Goal: Task Accomplishment & Management: Manage account settings

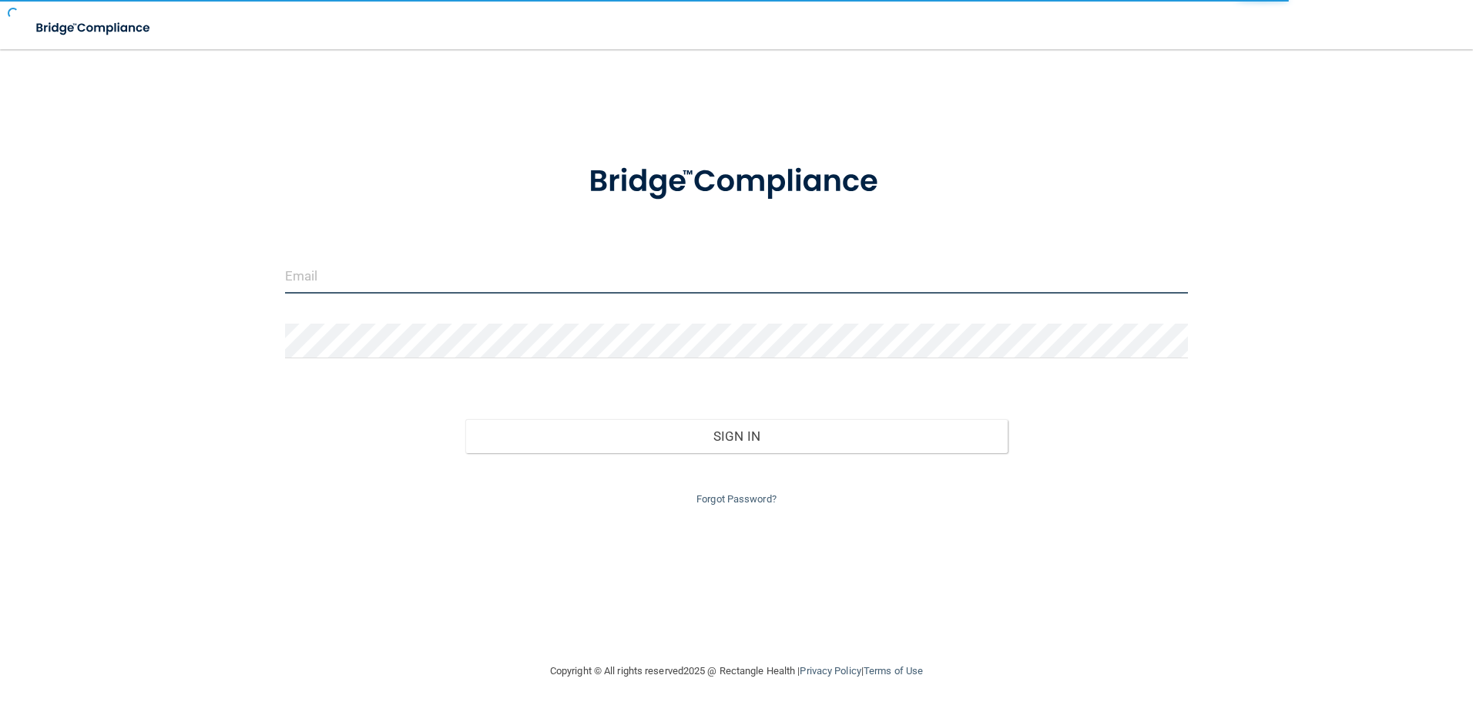
type input "[EMAIL_ADDRESS][DOMAIN_NAME]"
click at [771, 456] on div "Forgot Password?" at bounding box center [737, 480] width 927 height 55
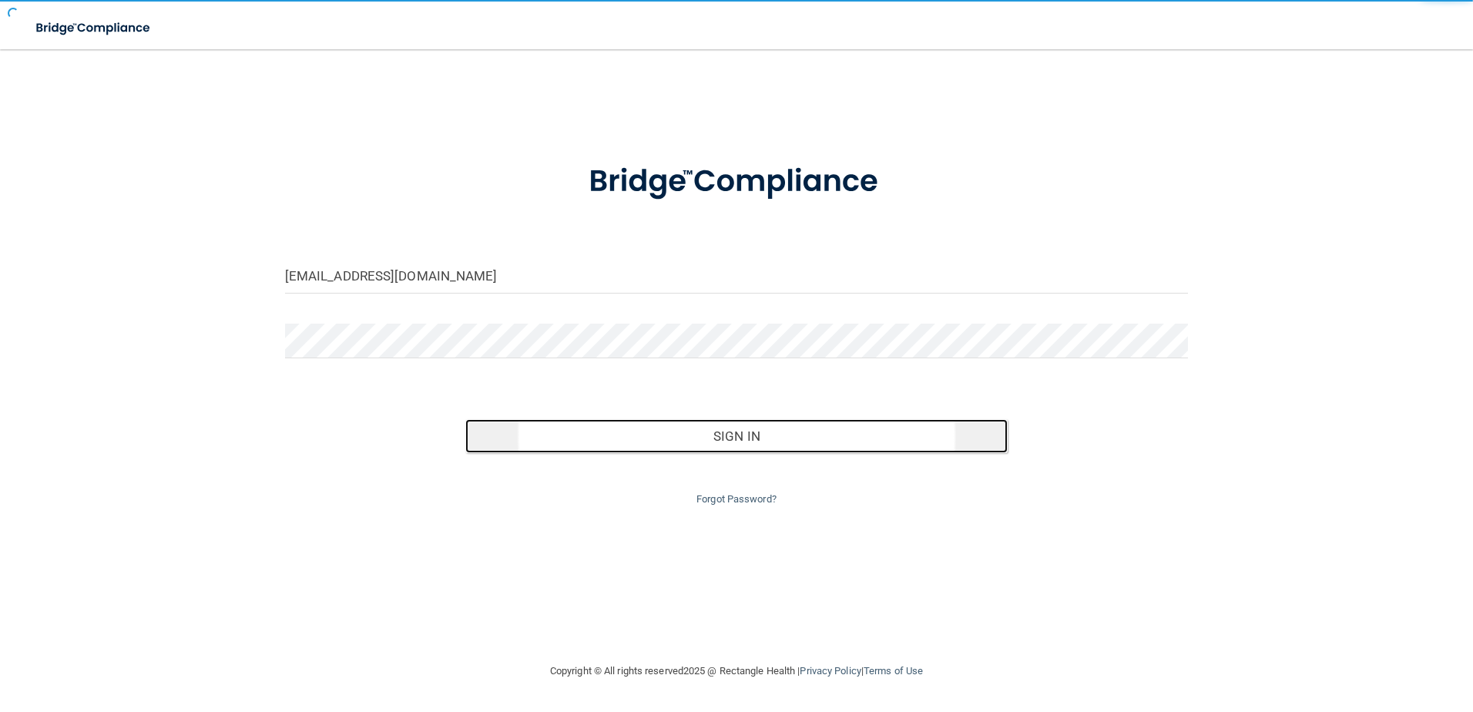
click at [768, 448] on button "Sign In" at bounding box center [736, 436] width 542 height 34
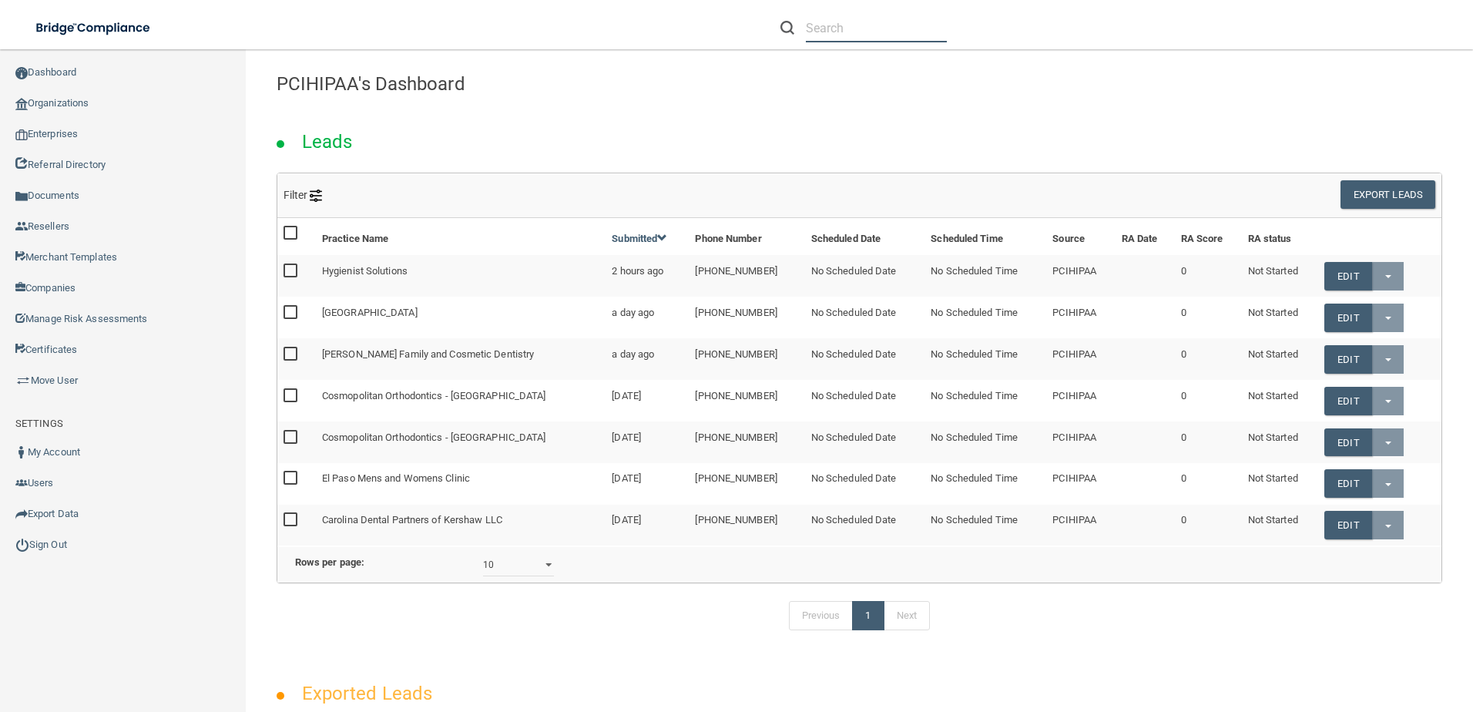
click at [849, 39] on input "text" at bounding box center [876, 28] width 141 height 29
click at [859, 38] on input "text" at bounding box center [876, 28] width 141 height 29
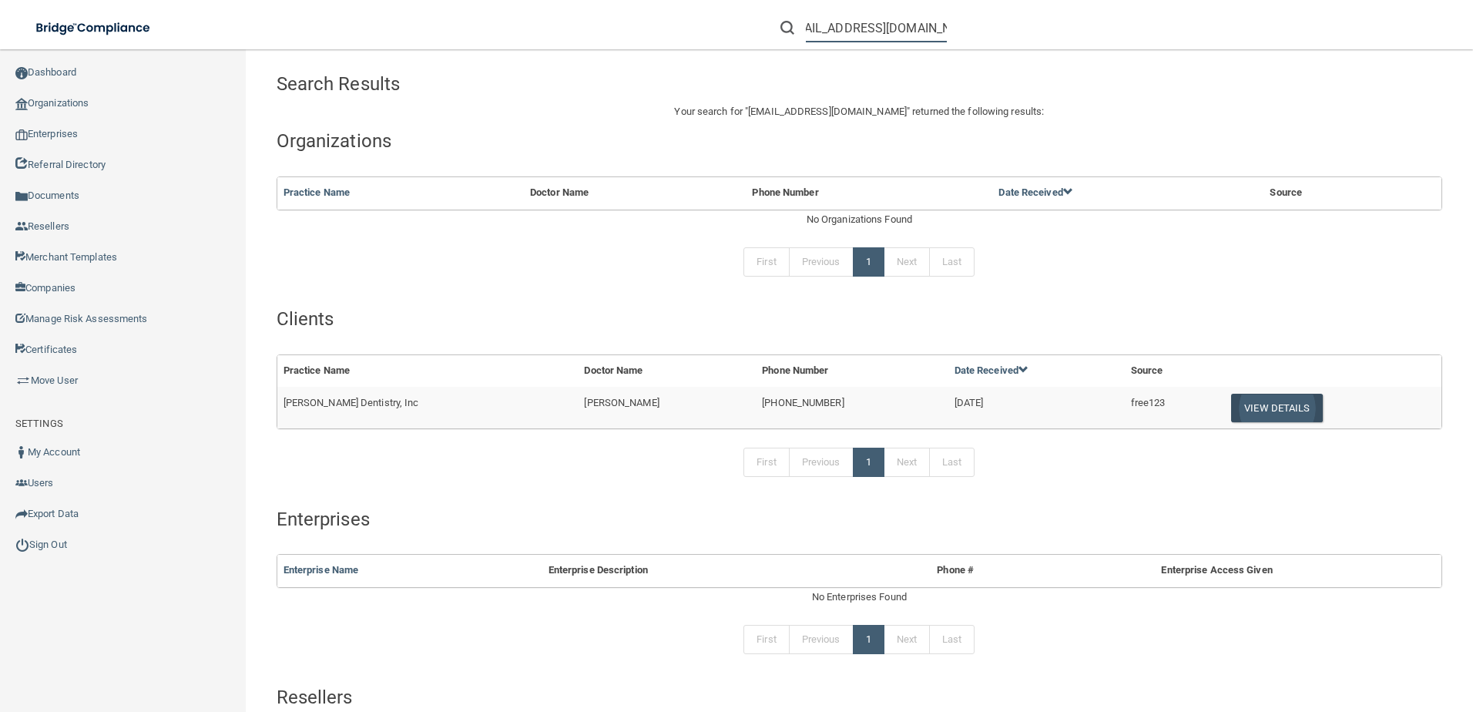
type input "[EMAIL_ADDRESS][DOMAIN_NAME]"
click at [1231, 400] on button "View Details" at bounding box center [1276, 408] width 91 height 29
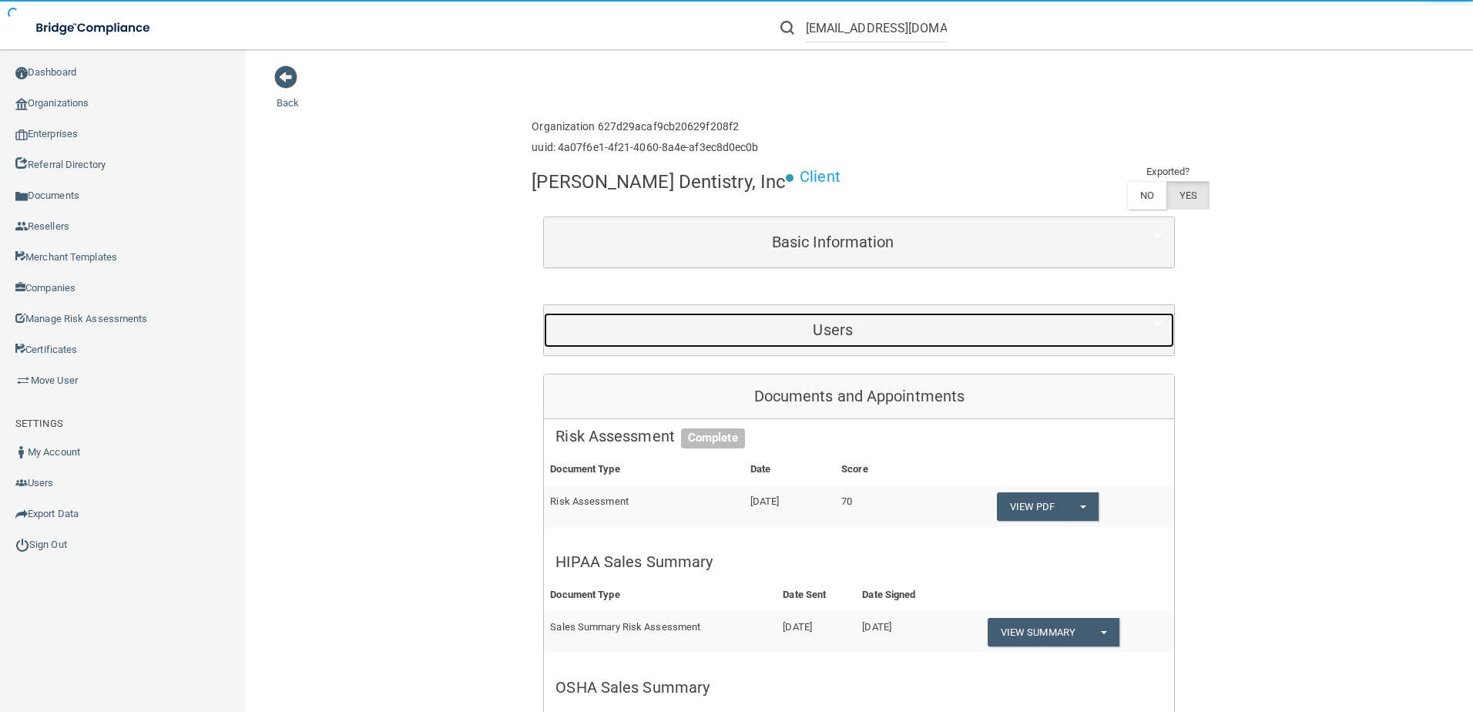
click at [653, 337] on h5 "Users" at bounding box center [833, 329] width 555 height 17
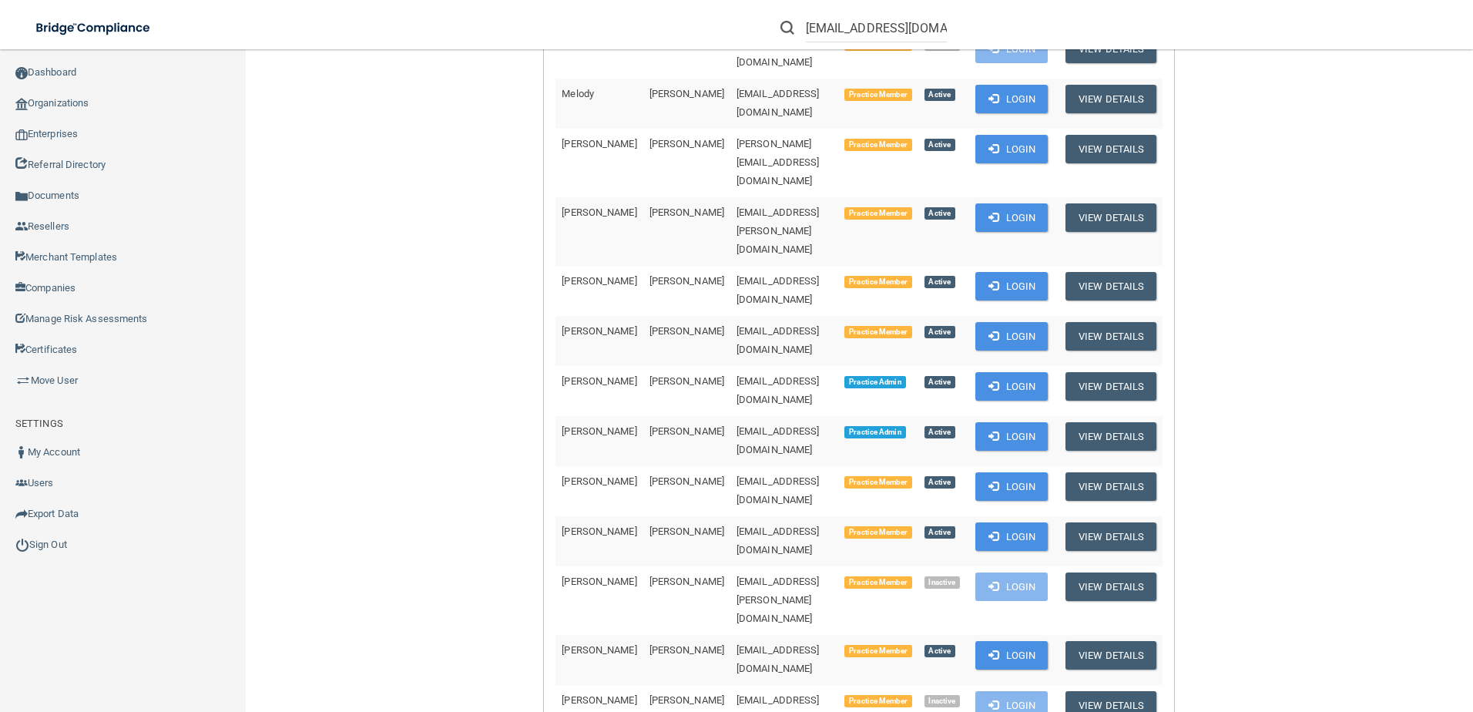
scroll to position [771, 0]
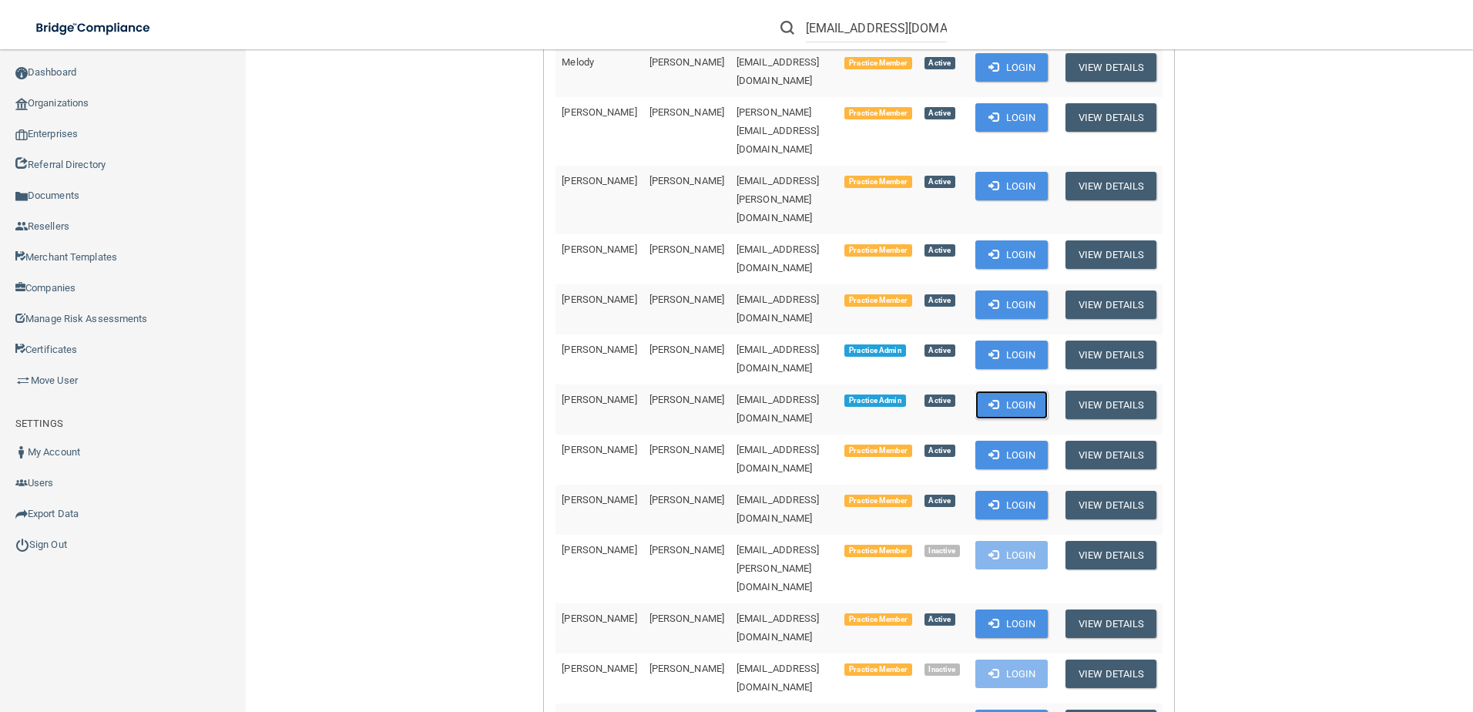
click at [1019, 391] on button "Login" at bounding box center [1011, 405] width 73 height 29
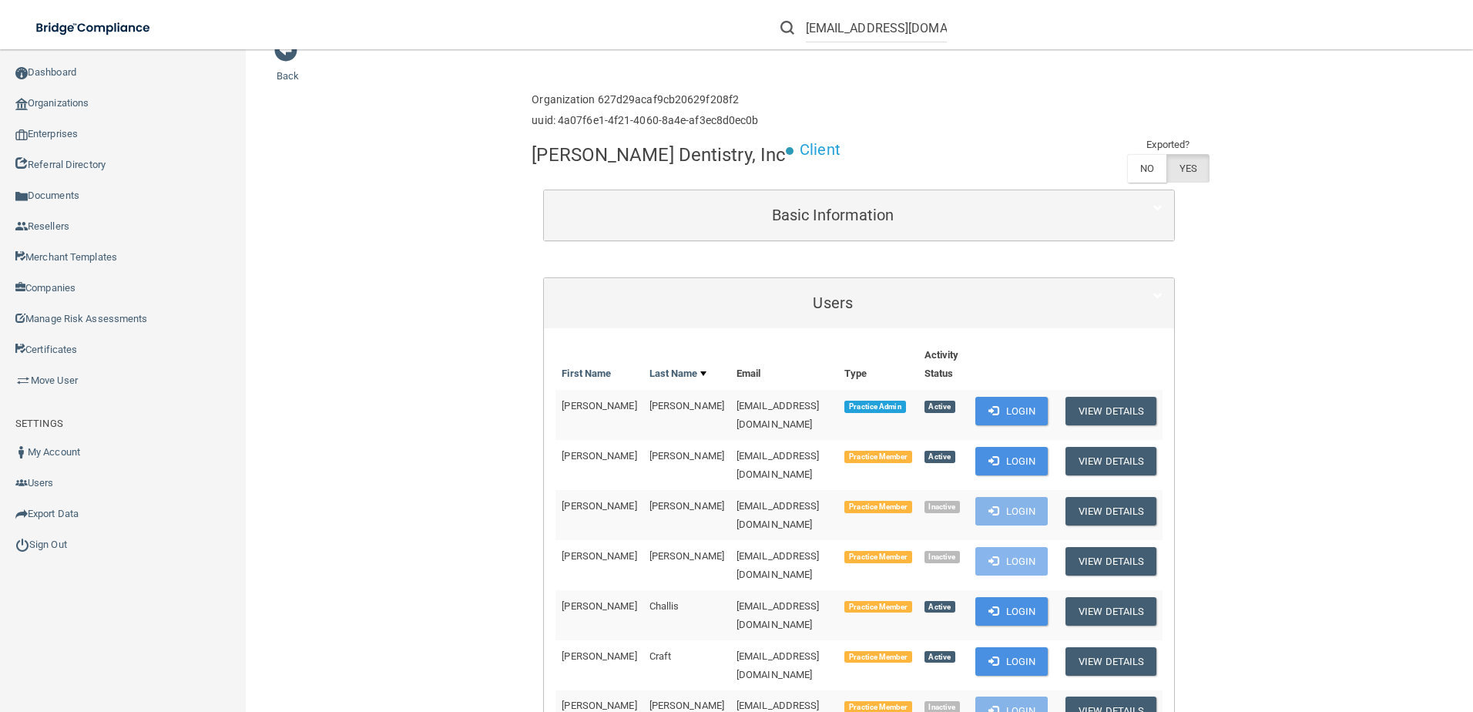
scroll to position [0, 0]
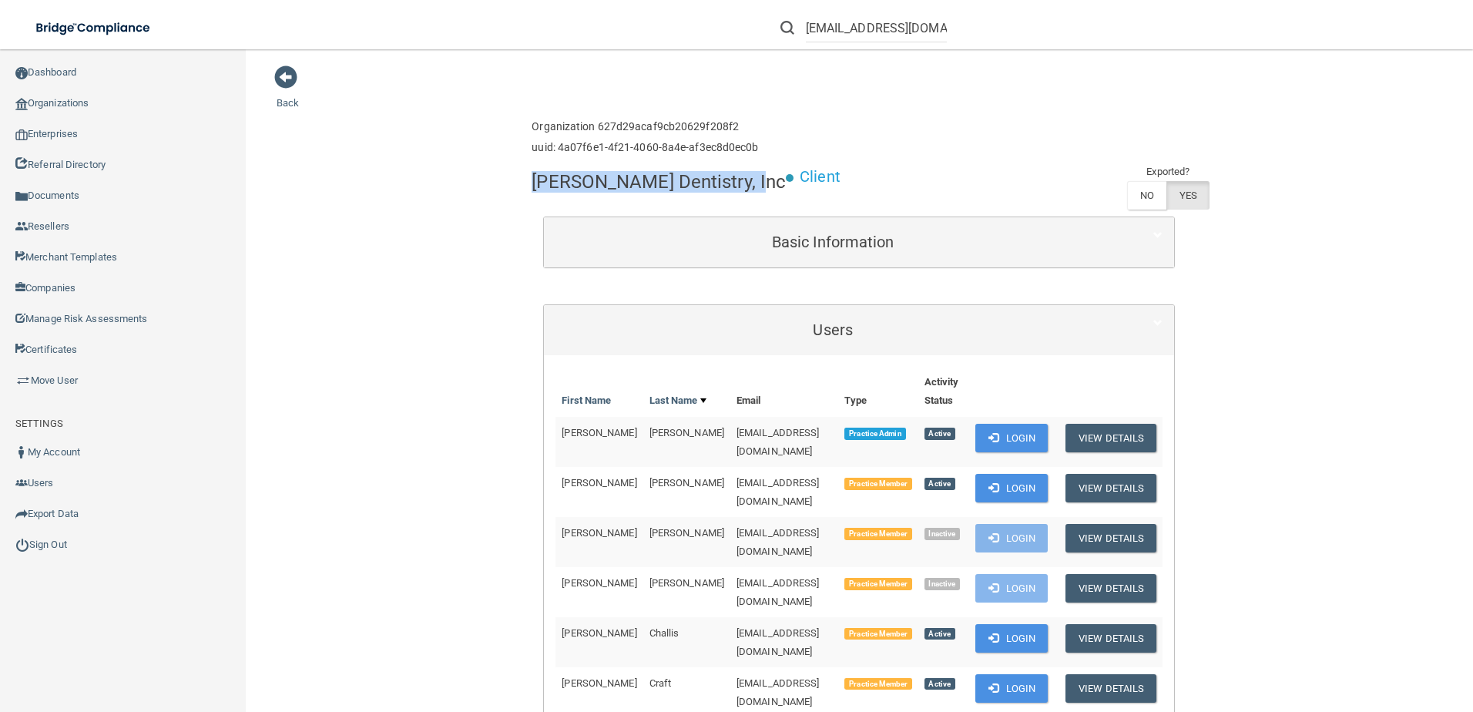
drag, startPoint x: 739, startPoint y: 180, endPoint x: 529, endPoint y: 181, distance: 209.6
click at [532, 181] on h4 "[PERSON_NAME] Dentistry, Inc" at bounding box center [659, 182] width 254 height 20
copy h4 "[PERSON_NAME] Dentistry, Inc"
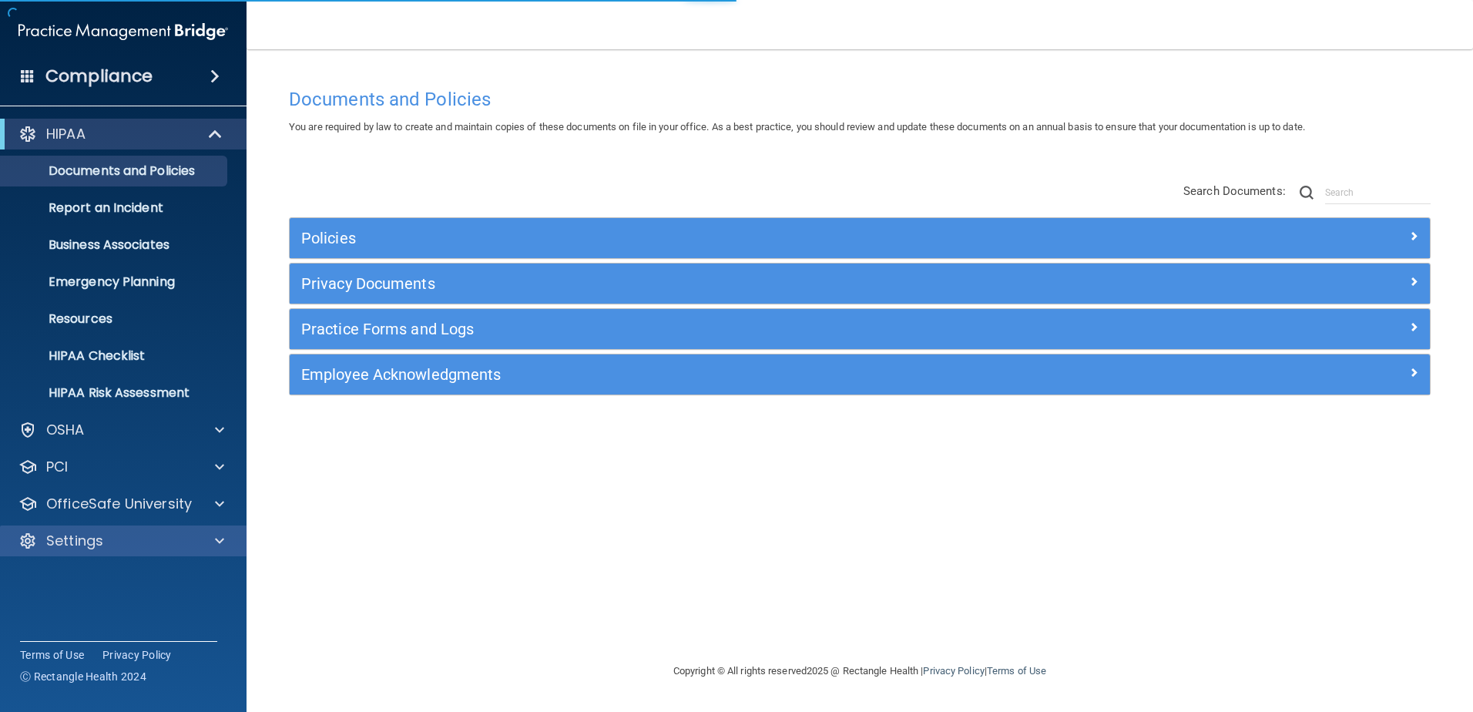
click at [169, 526] on div "Settings" at bounding box center [123, 540] width 247 height 31
click at [205, 535] on div at bounding box center [217, 541] width 39 height 18
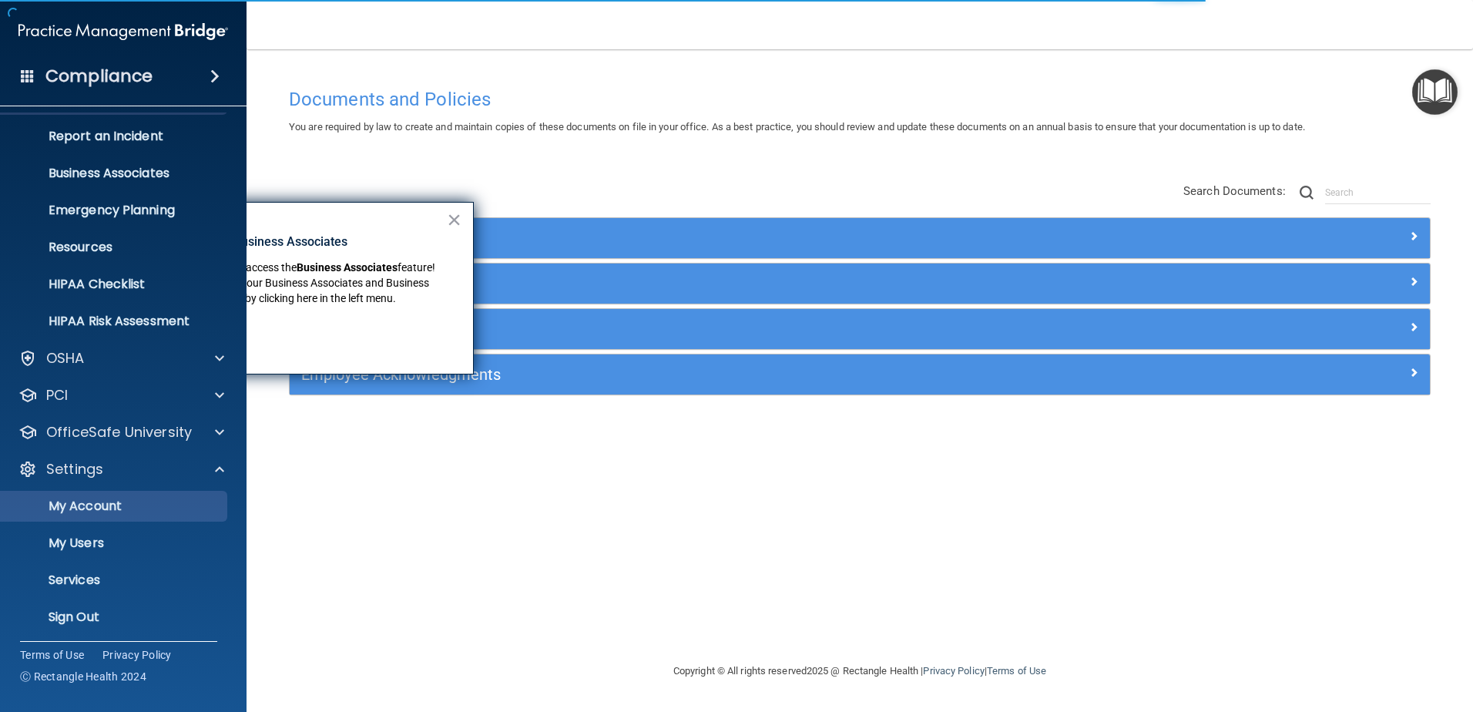
scroll to position [76, 0]
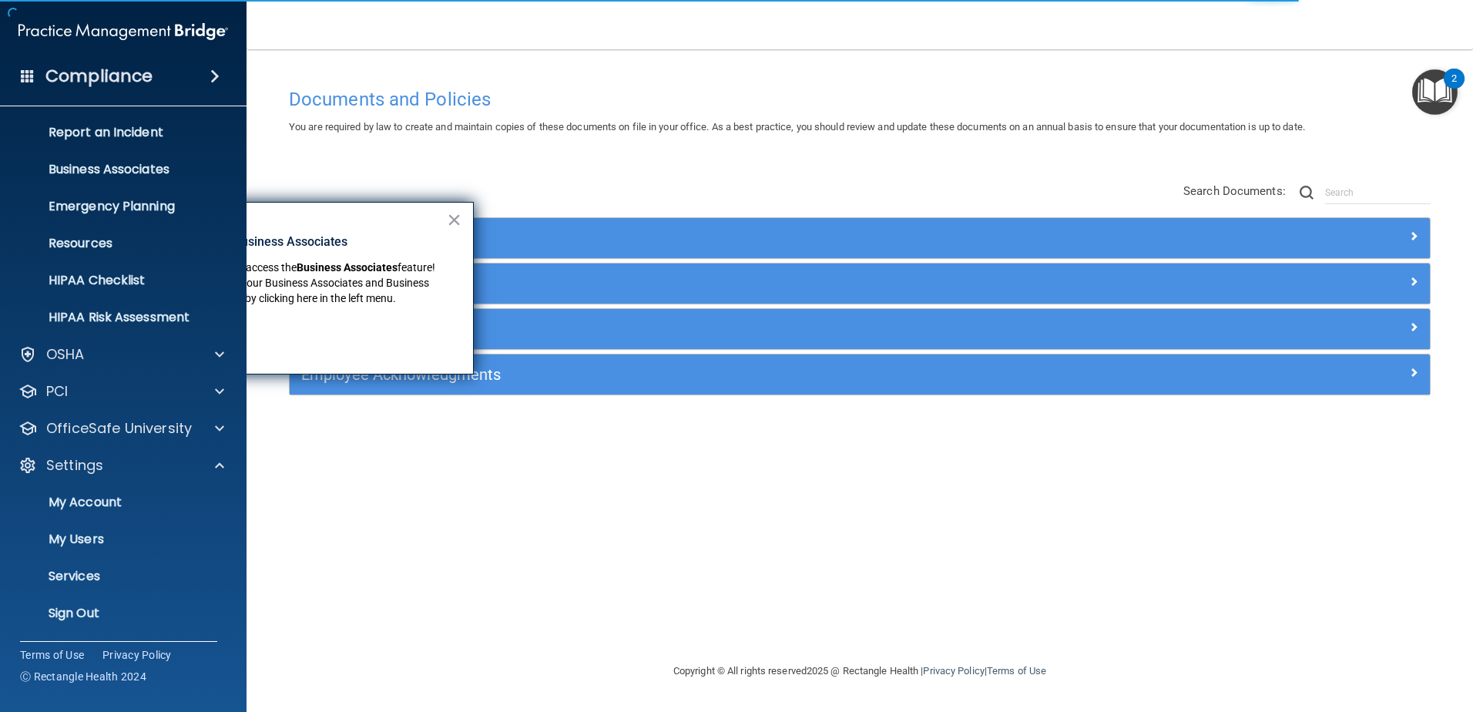
click at [463, 223] on div "× New Location for Business Associates We've made it easier to access the Busin…" at bounding box center [289, 288] width 370 height 173
click at [457, 220] on button "×" at bounding box center [454, 219] width 15 height 25
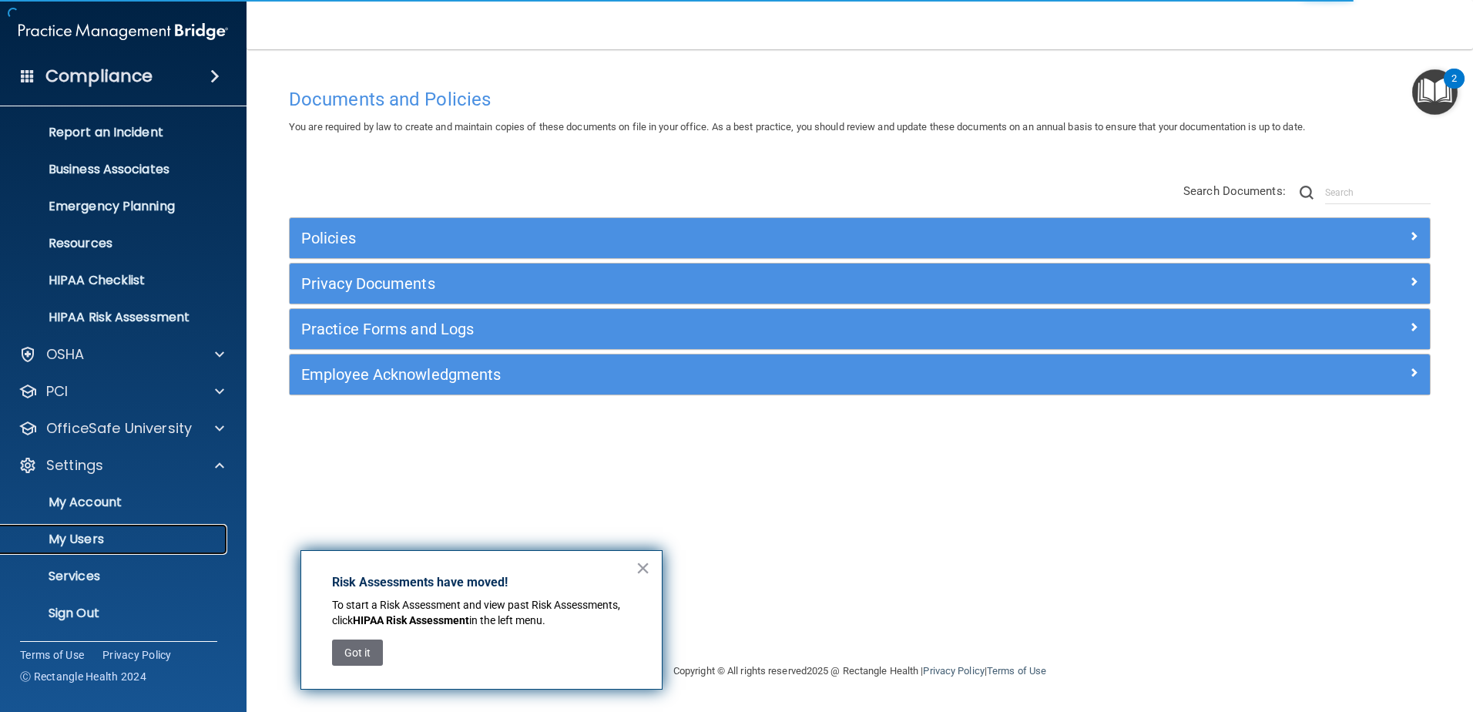
click at [143, 536] on p "My Users" at bounding box center [115, 539] width 210 height 15
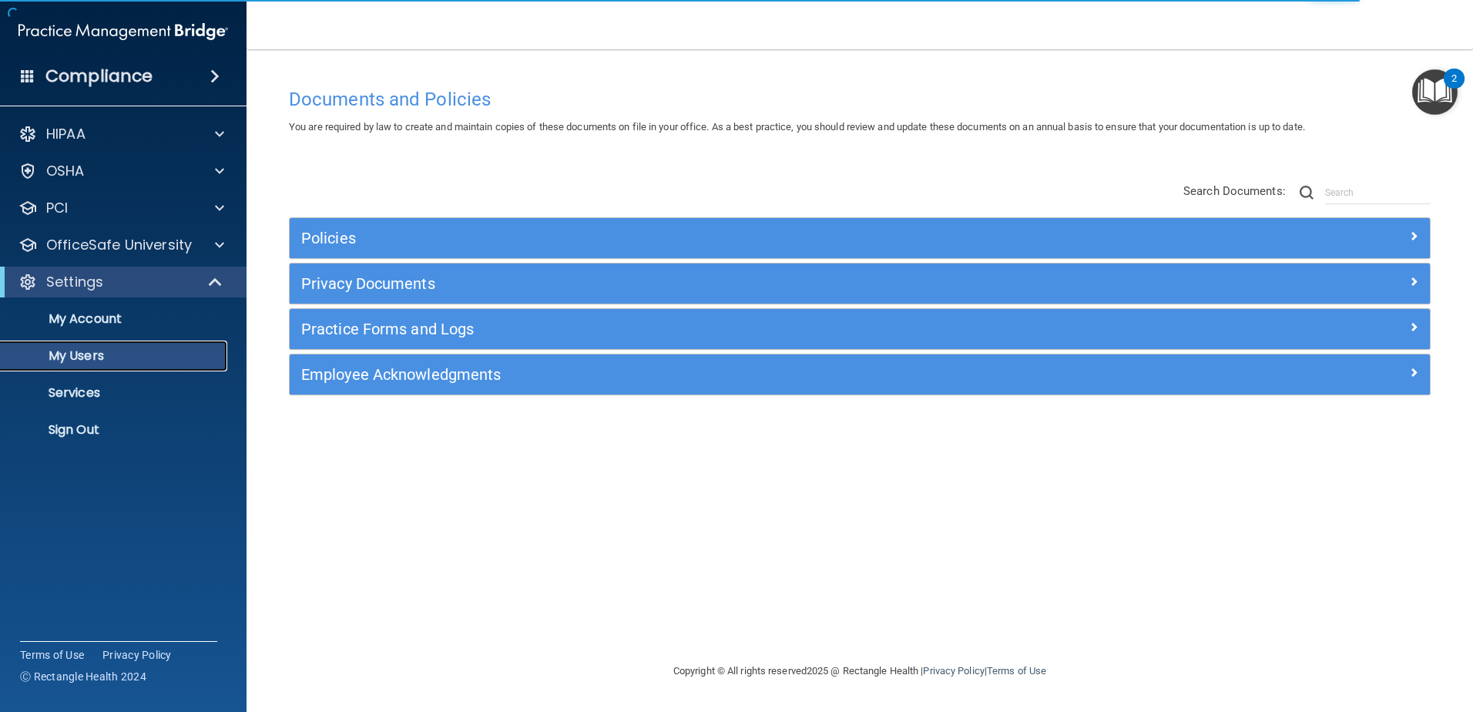
select select "20"
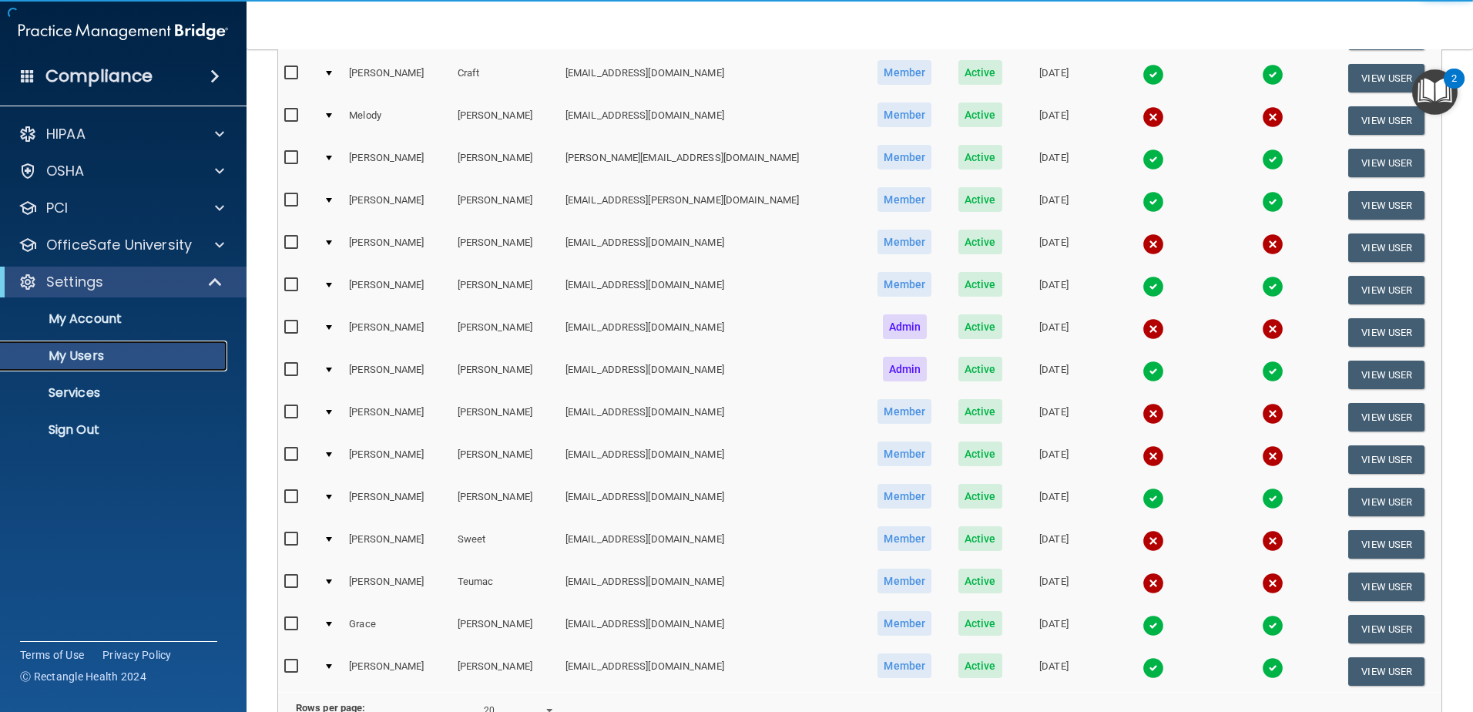
scroll to position [308, 0]
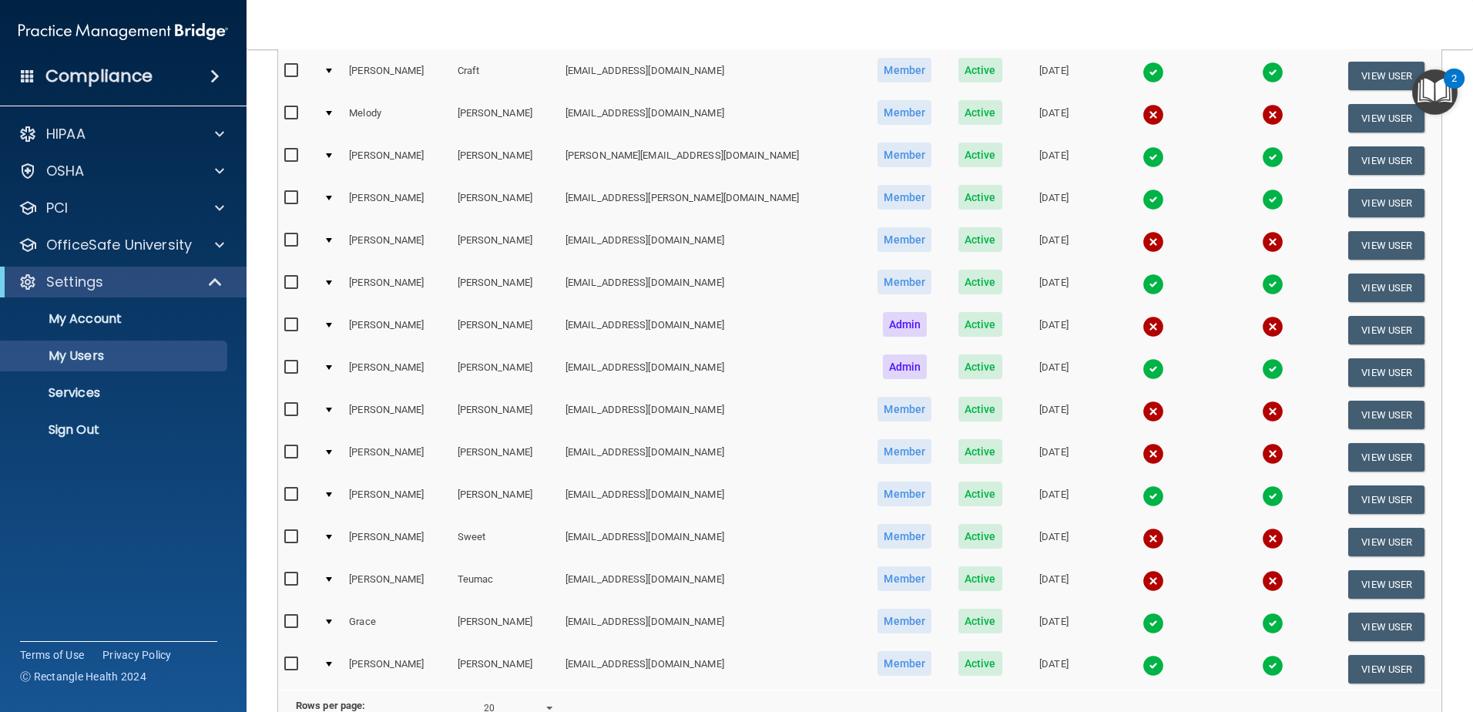
click at [291, 326] on input "checkbox" at bounding box center [293, 325] width 18 height 12
checkbox input "true"
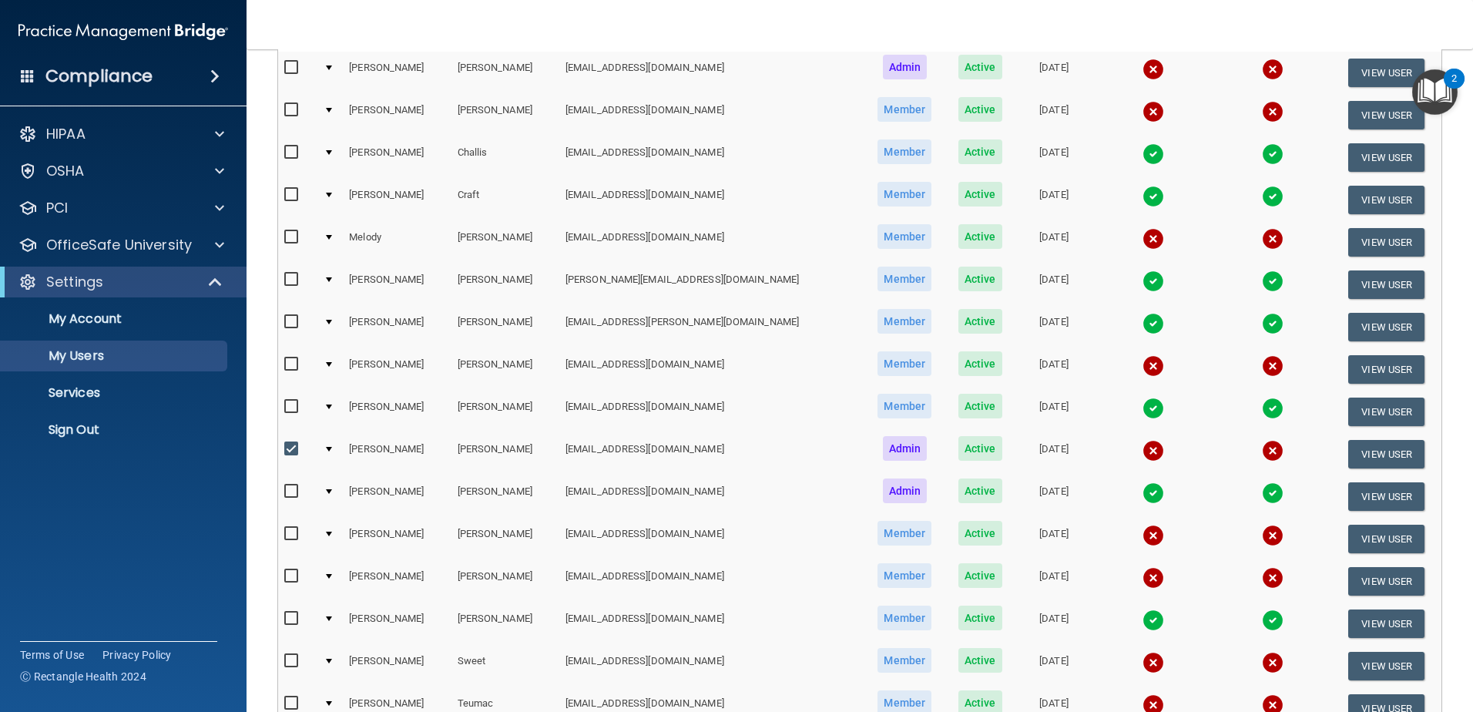
scroll to position [0, 0]
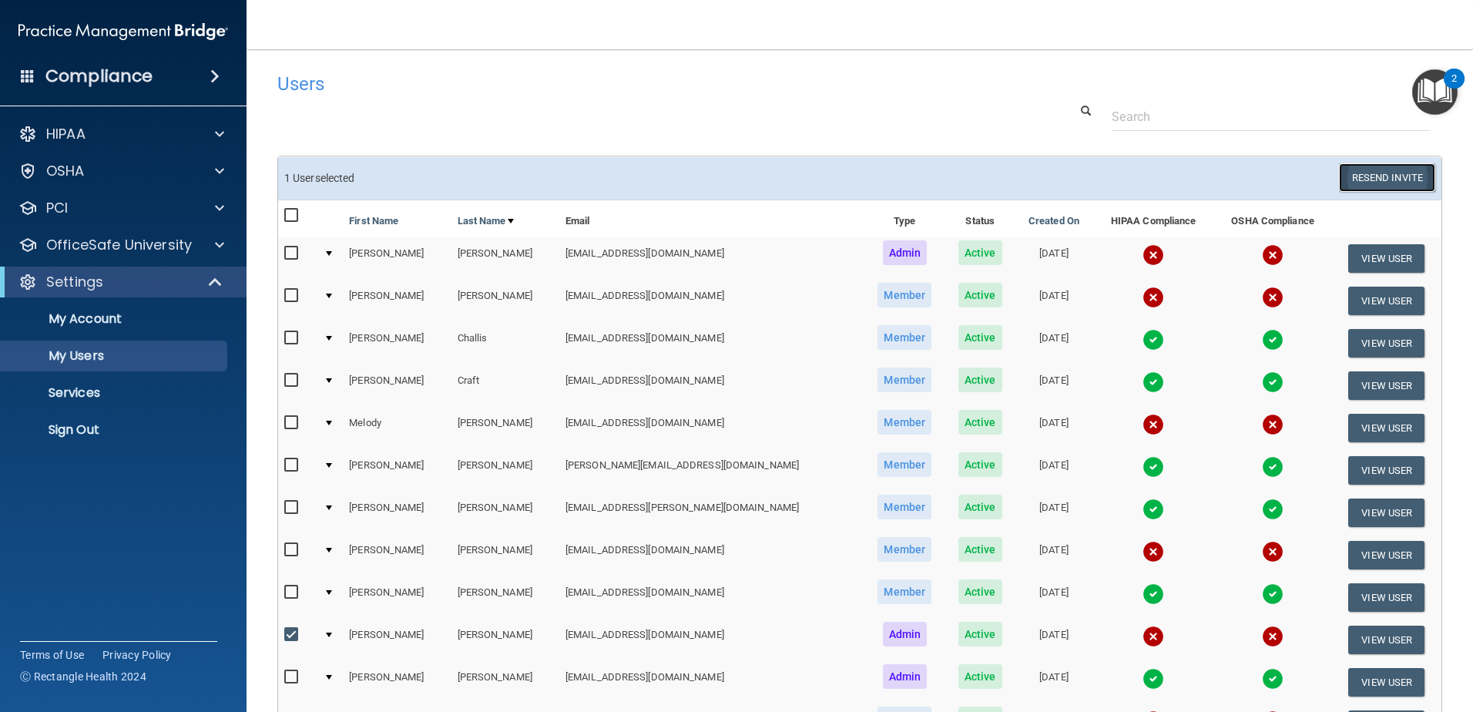
click at [1385, 174] on button "Resend Invite" at bounding box center [1387, 177] width 96 height 29
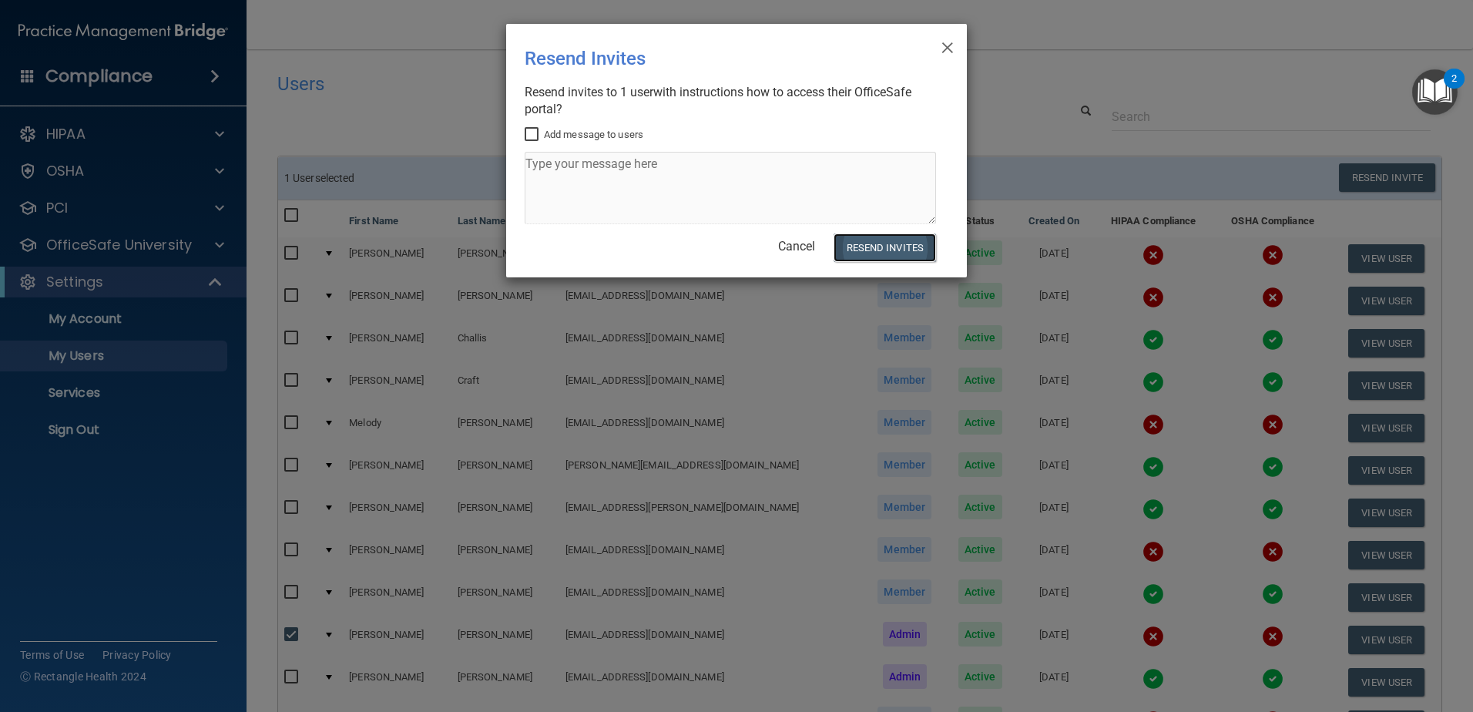
click at [900, 246] on button "Resend Invites" at bounding box center [885, 247] width 102 height 29
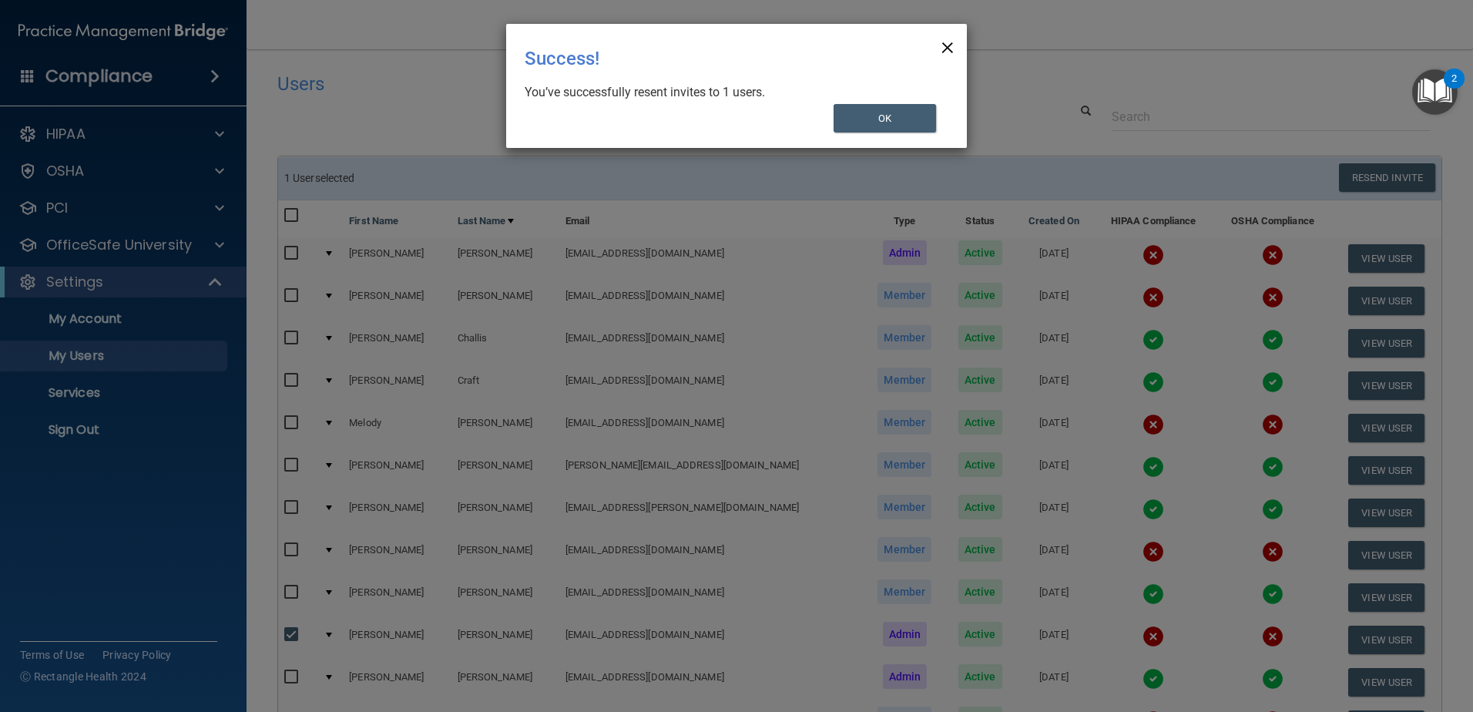
click at [951, 44] on span "×" at bounding box center [948, 45] width 14 height 31
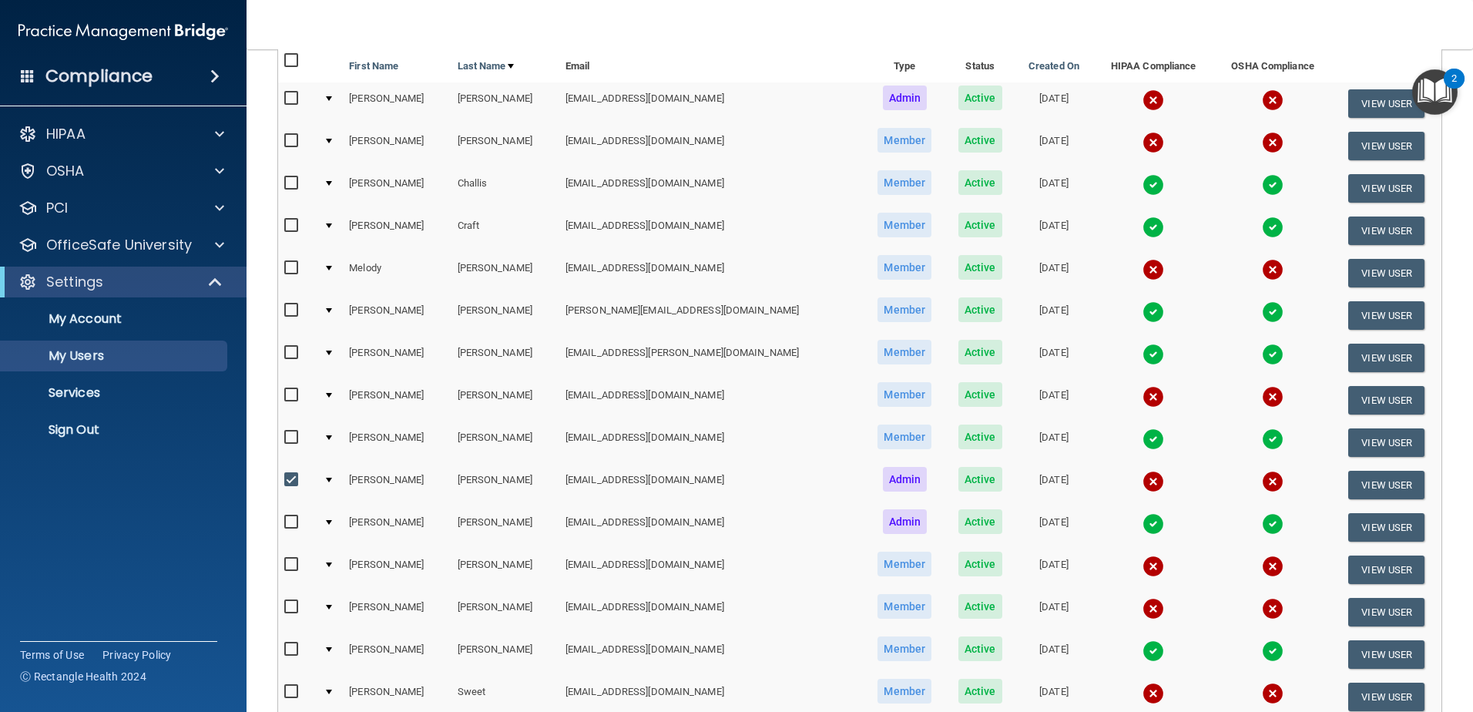
scroll to position [154, 0]
